Goal: Task Accomplishment & Management: Manage account settings

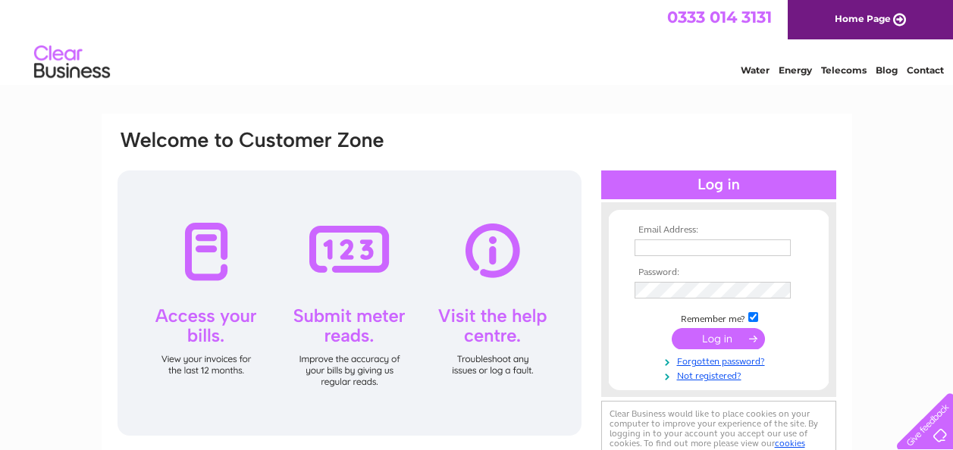
type input "[PERSON_NAME][EMAIL_ADDRESS][DOMAIN_NAME]"
click at [713, 336] on input "submit" at bounding box center [718, 338] width 93 height 21
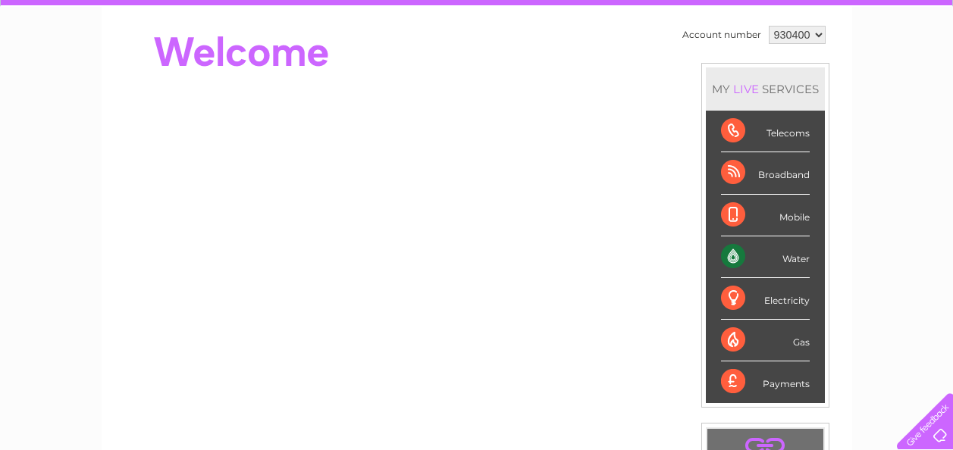
scroll to position [152, 0]
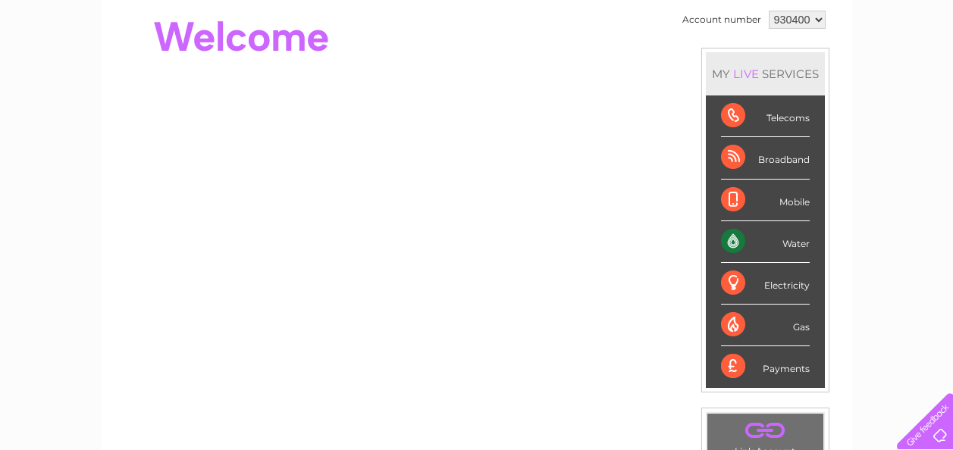
click at [784, 366] on div "Payments" at bounding box center [765, 366] width 89 height 41
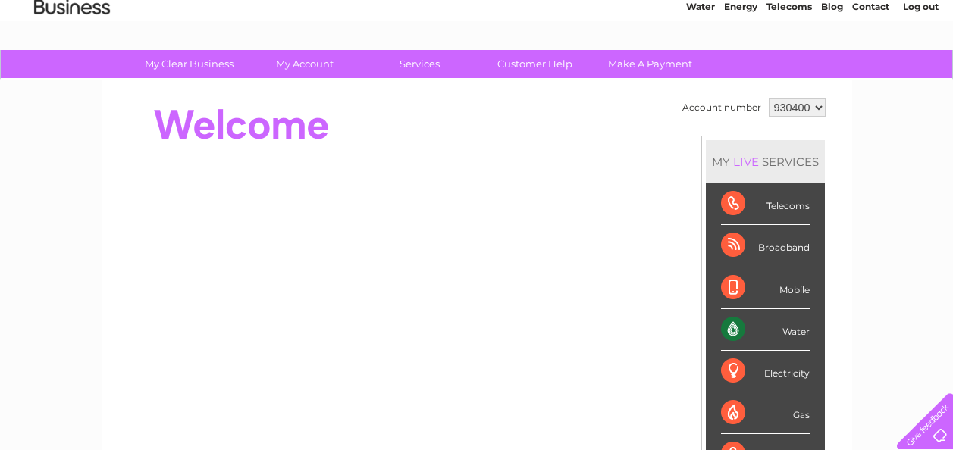
scroll to position [0, 0]
